Goal: Find specific page/section: Find specific page/section

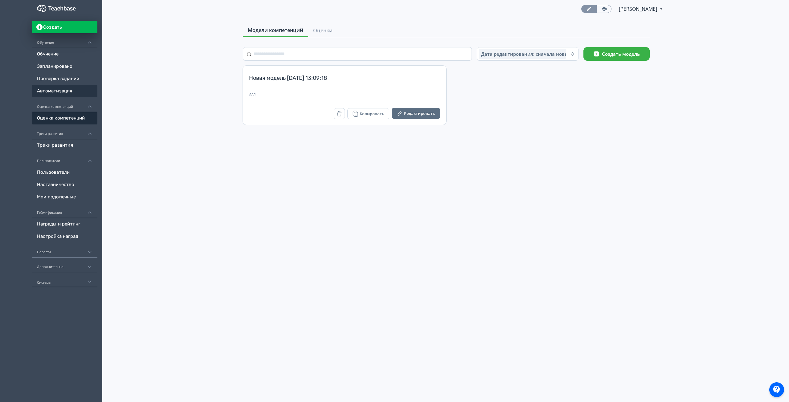
click at [69, 92] on link "Автоматизация" at bounding box center [64, 91] width 65 height 12
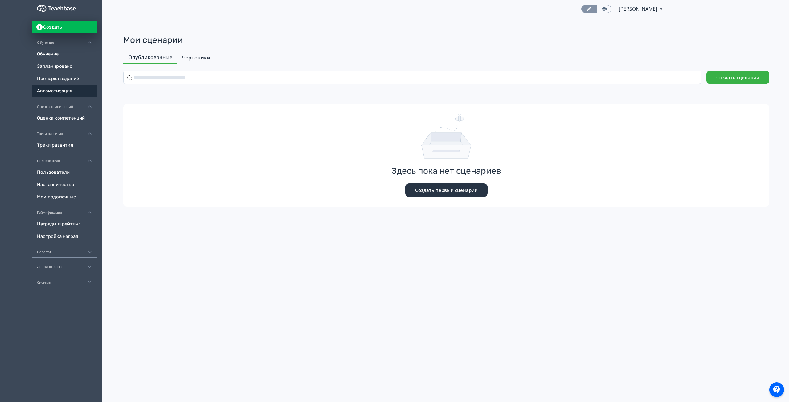
click at [183, 57] on span "Черновики" at bounding box center [196, 57] width 28 height 7
click at [153, 56] on span "Опубликованные" at bounding box center [150, 57] width 44 height 7
click at [77, 221] on link "Награды и рейтинг" at bounding box center [64, 224] width 65 height 12
